Goal: Task Accomplishment & Management: Manage account settings

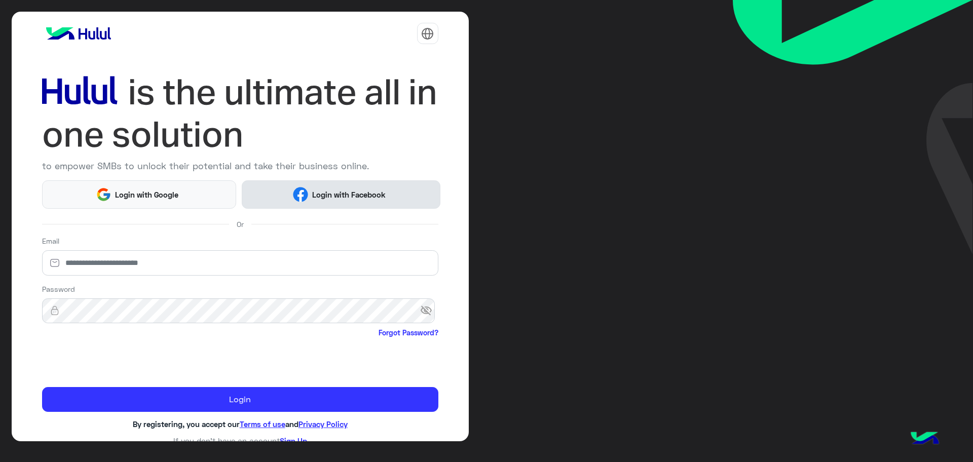
click at [328, 198] on span "Login with Facebook" at bounding box center [348, 195] width 81 height 12
